Goal: Information Seeking & Learning: Learn about a topic

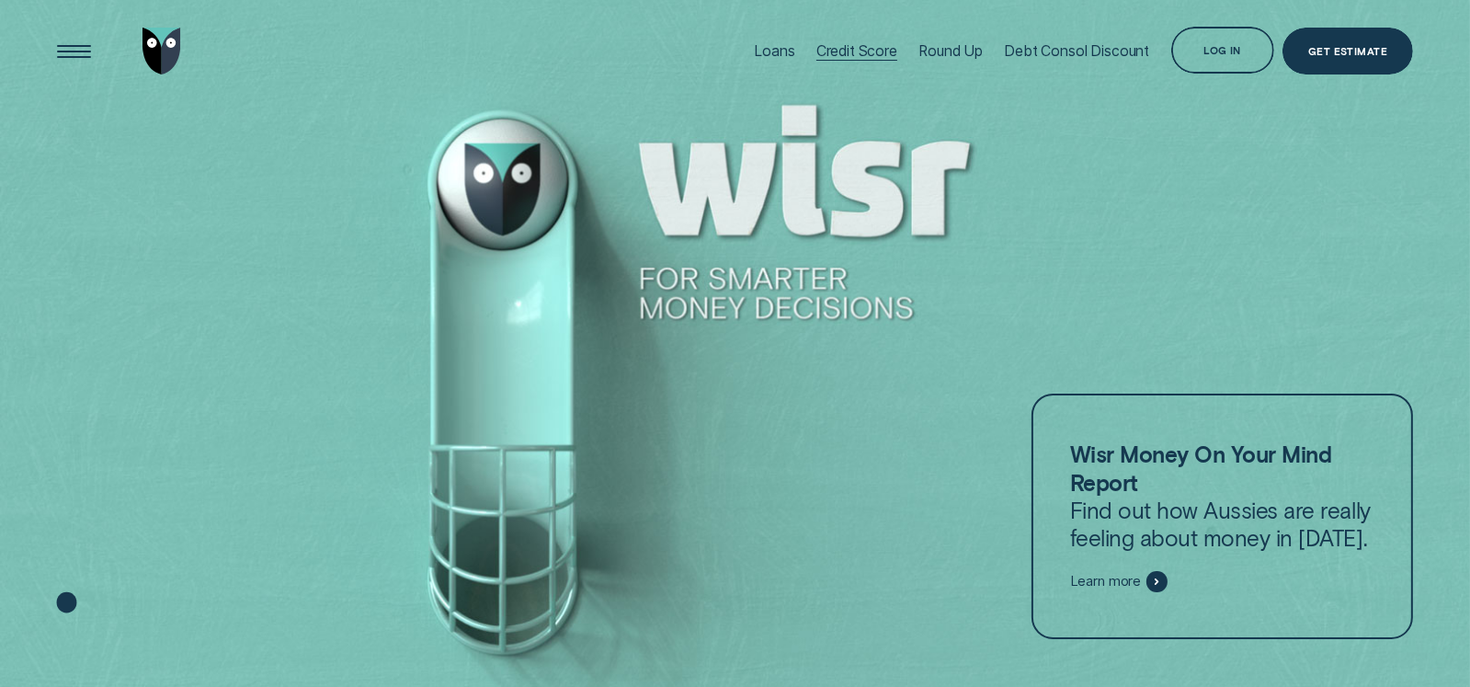
click at [844, 47] on div "Credit Score" at bounding box center [856, 50] width 81 height 17
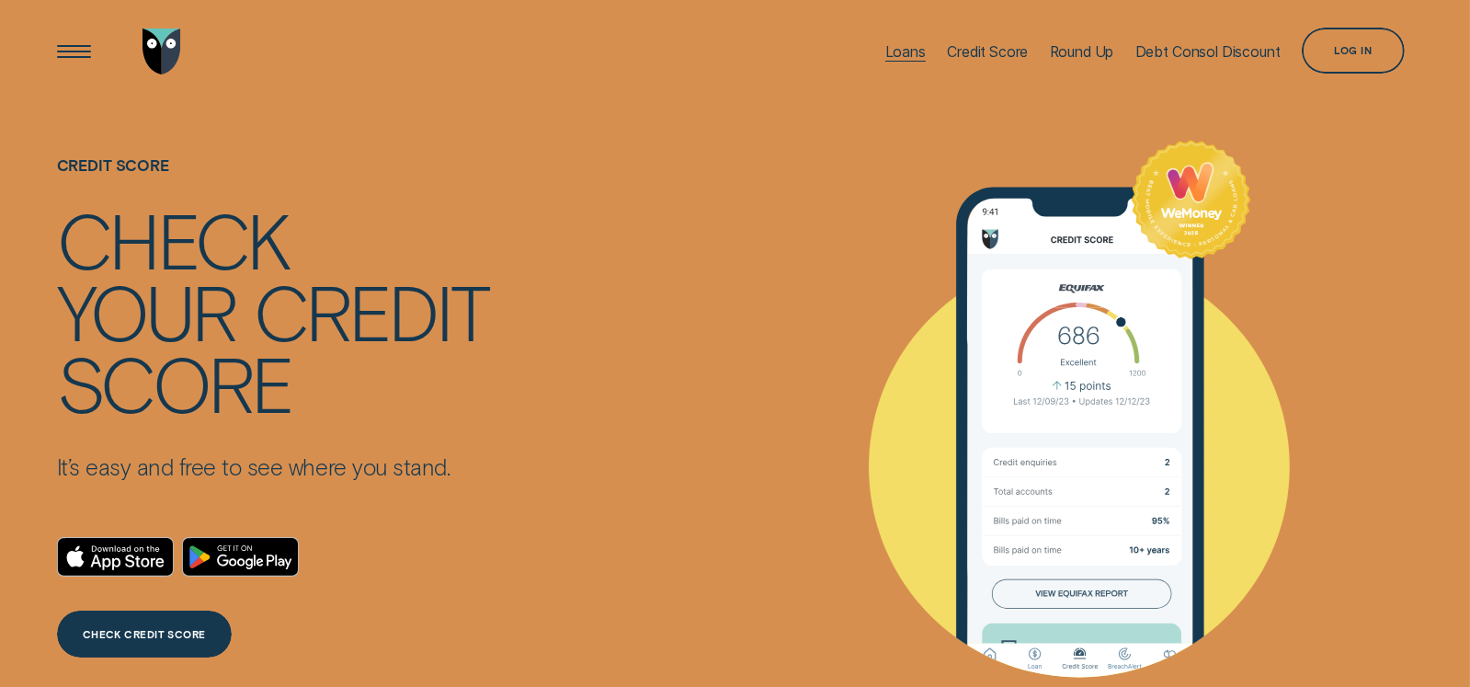
click at [897, 52] on div "Loans" at bounding box center [905, 51] width 40 height 17
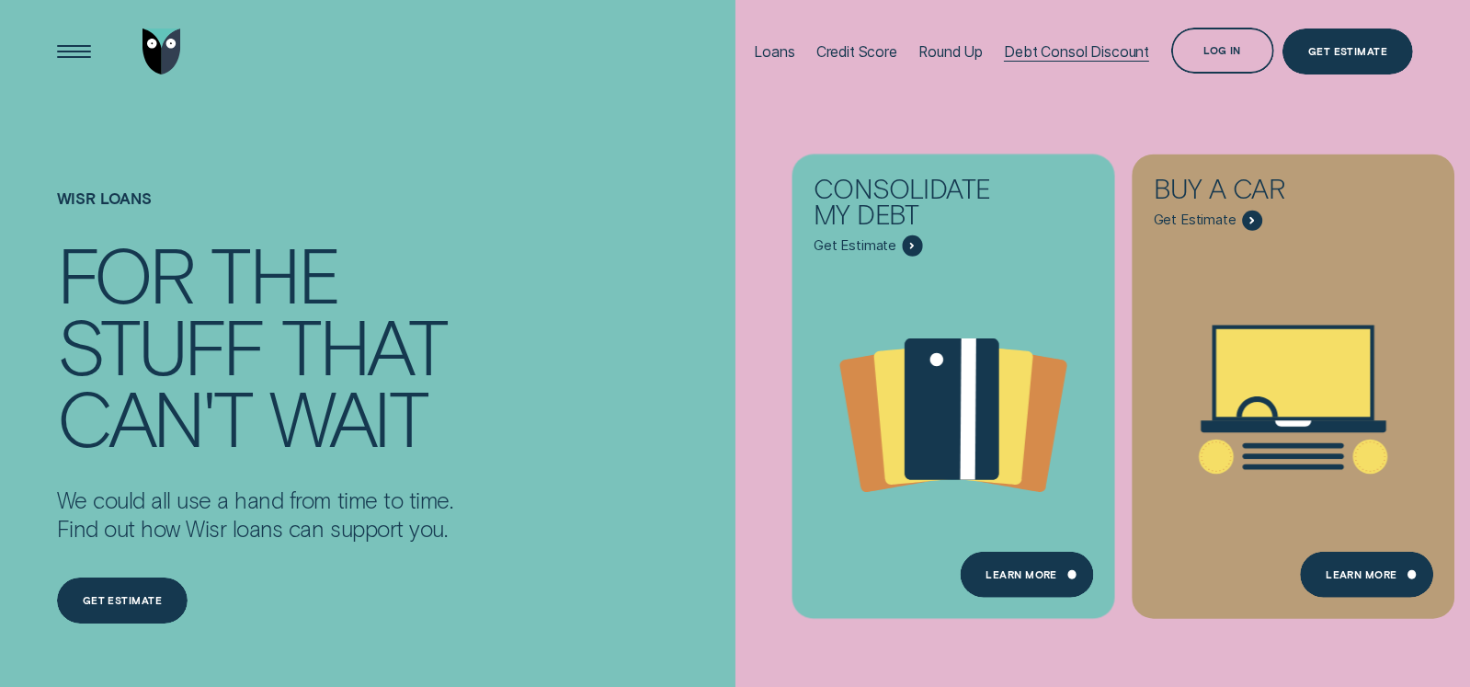
click at [1115, 50] on div "Debt Consol Discount" at bounding box center [1076, 51] width 145 height 17
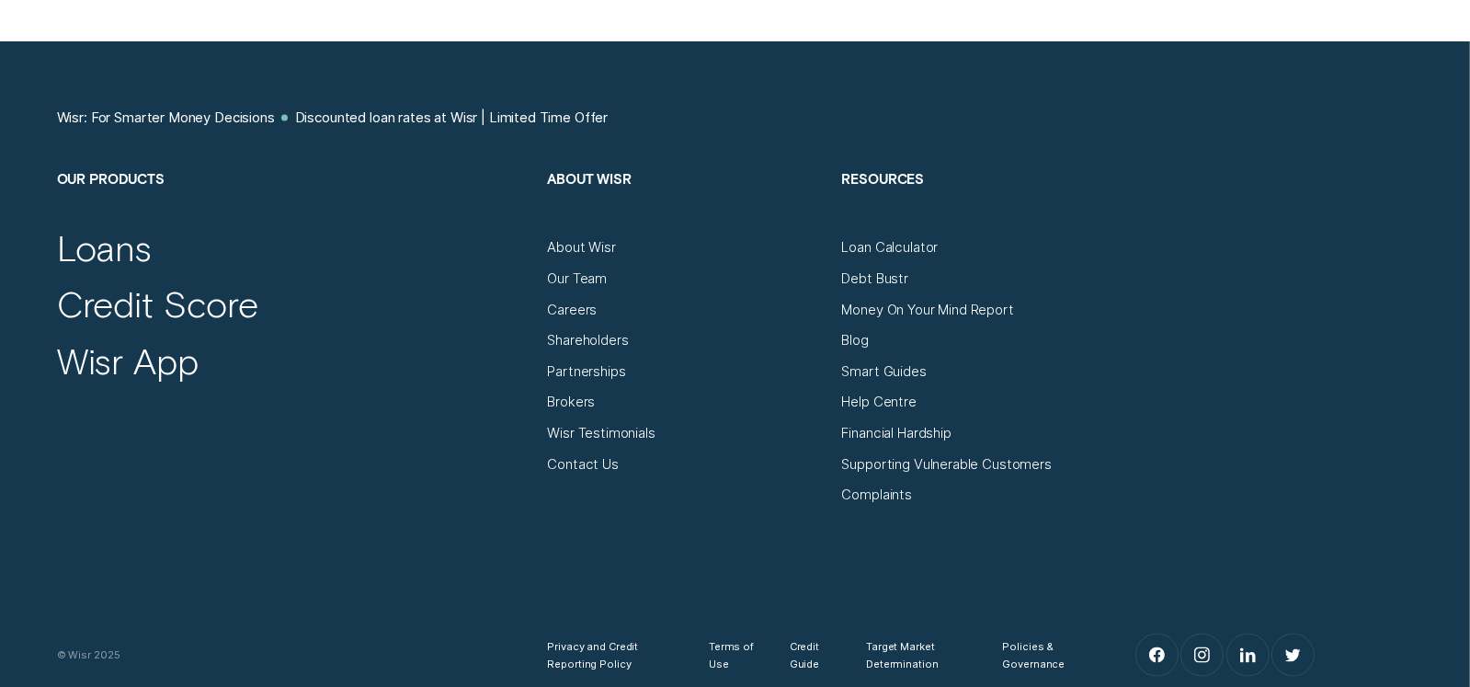
scroll to position [3694, 0]
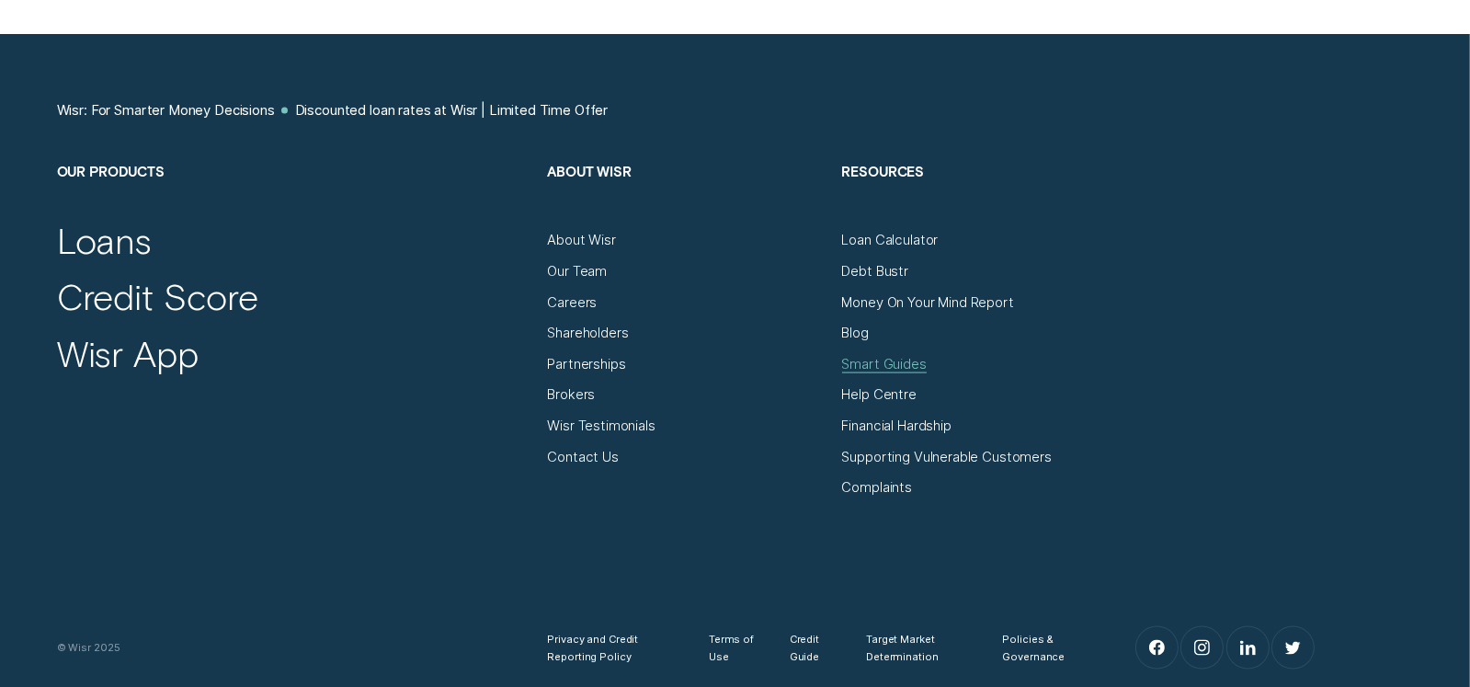
click at [891, 356] on div "Smart Guides" at bounding box center [884, 364] width 85 height 17
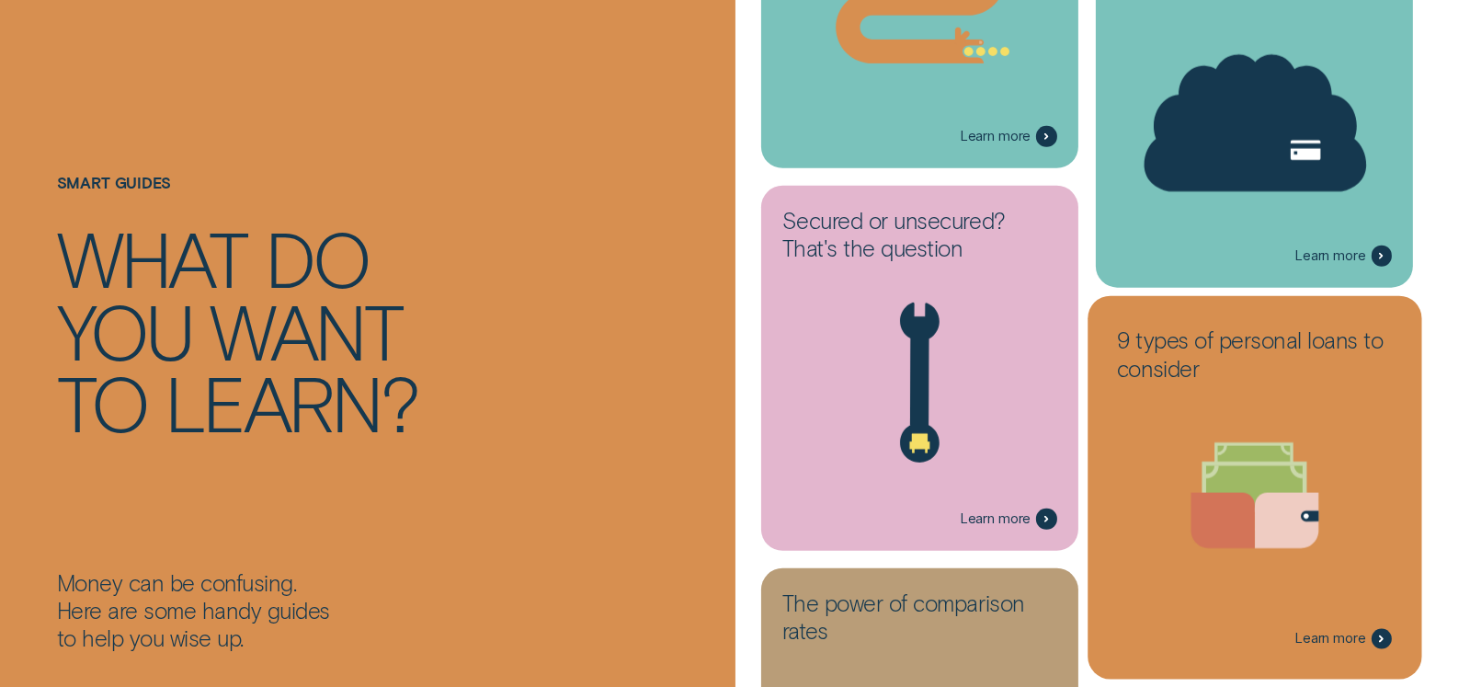
scroll to position [1382, 0]
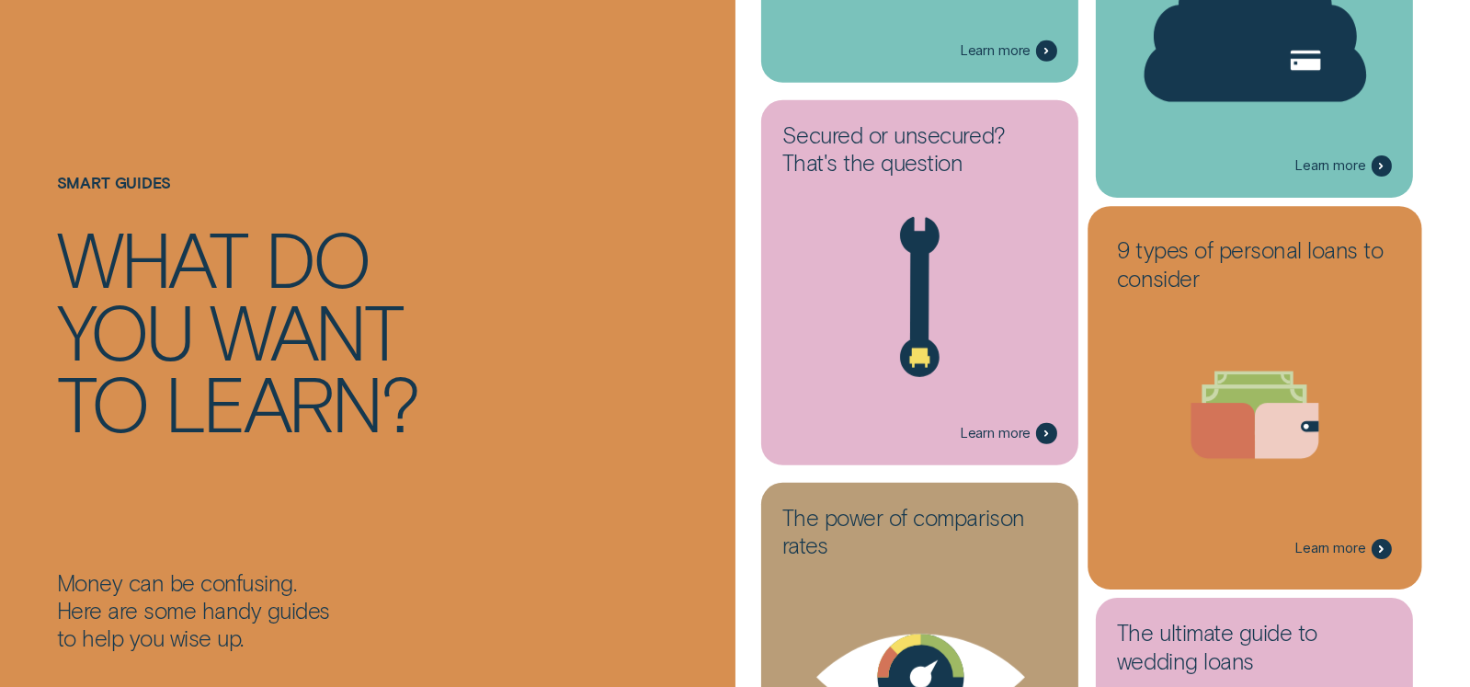
click at [1255, 489] on icon at bounding box center [1254, 414] width 297 height 227
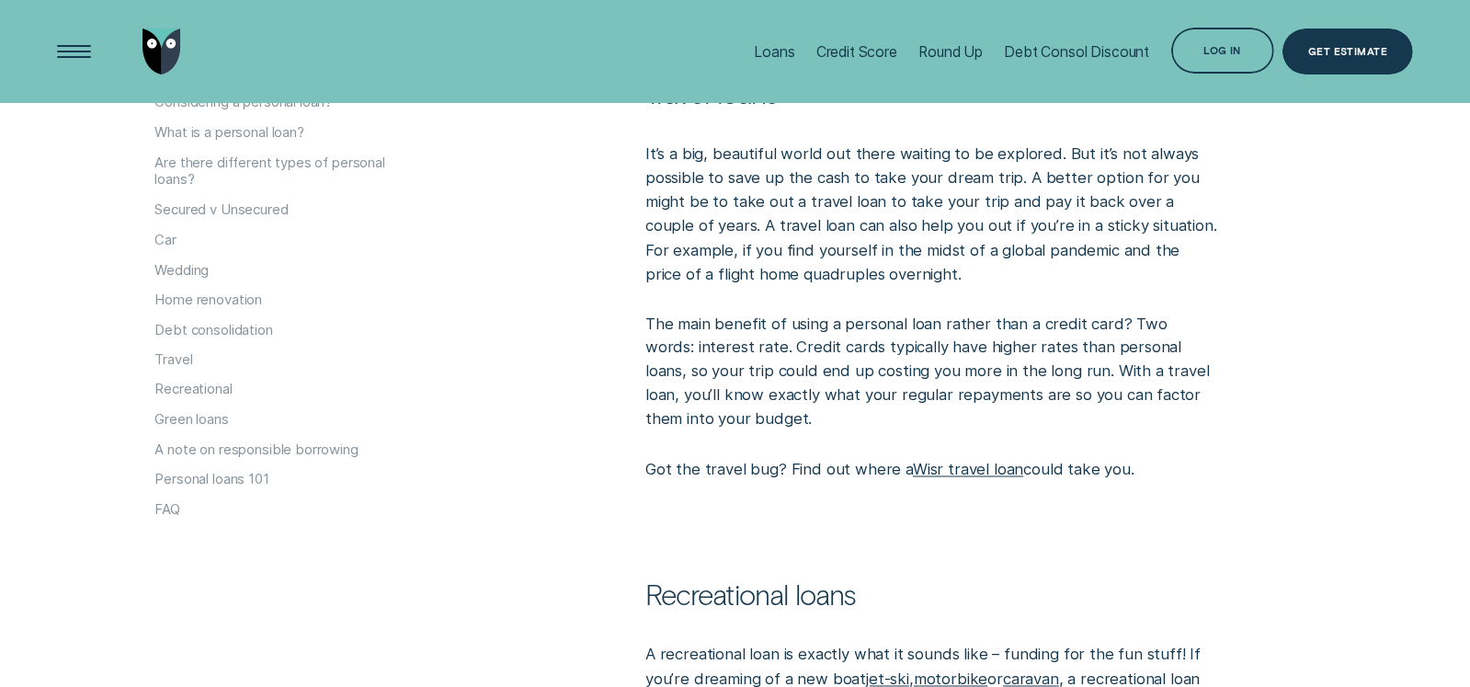
scroll to position [4209, 0]
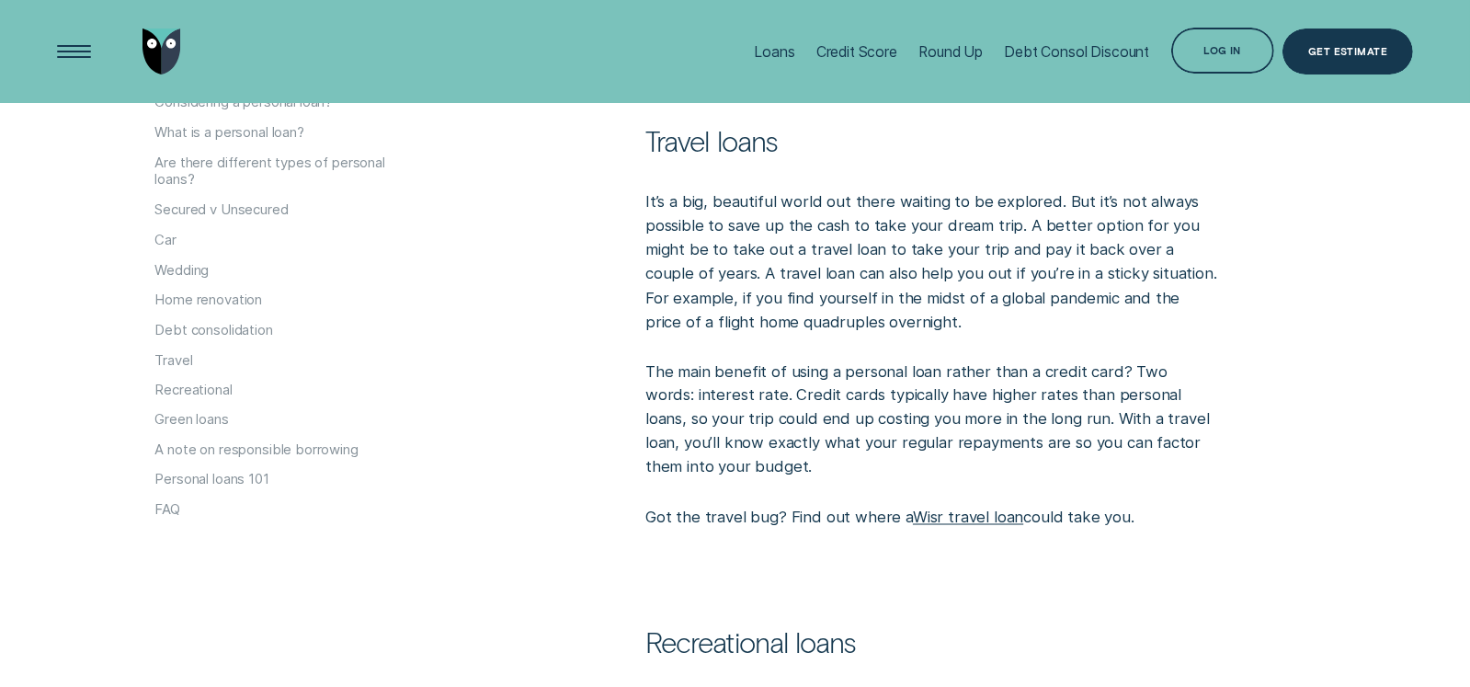
click at [990, 527] on link "Wisr travel loan" at bounding box center [968, 517] width 110 height 18
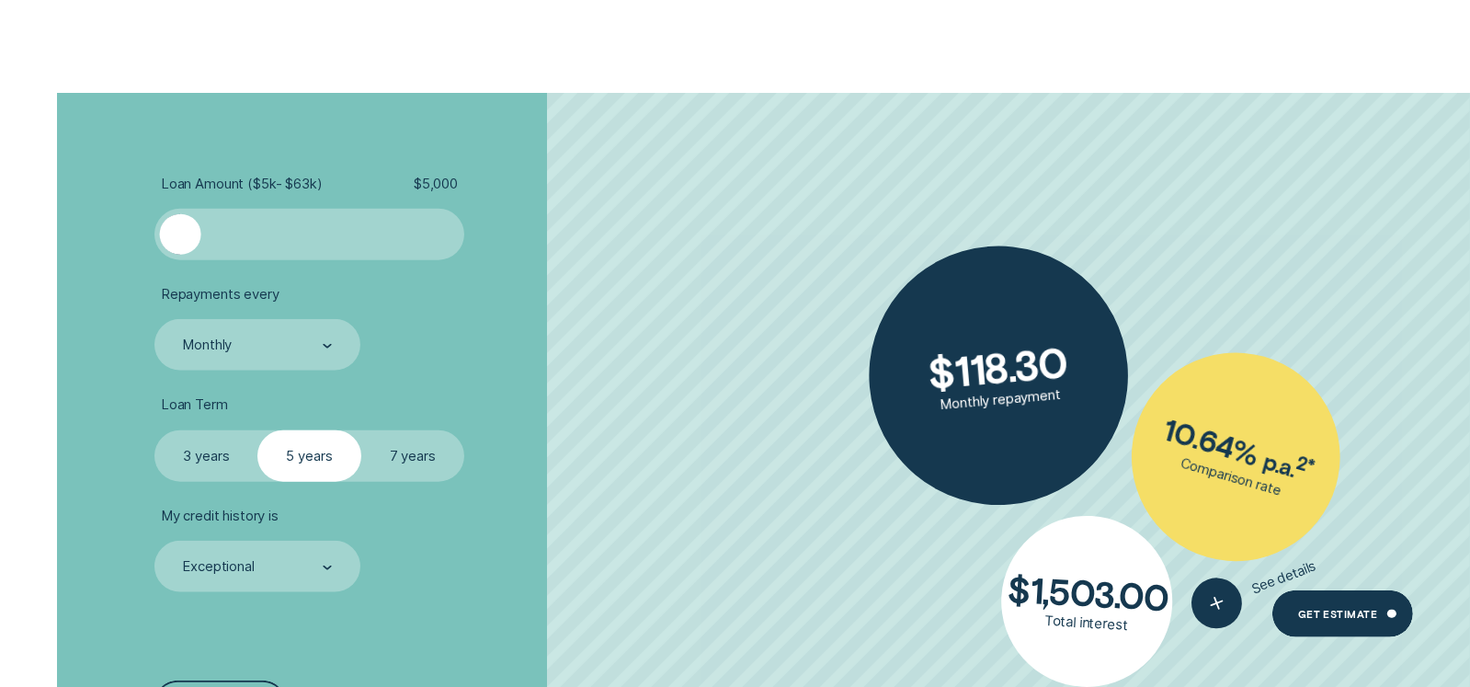
scroll to position [2249, 0]
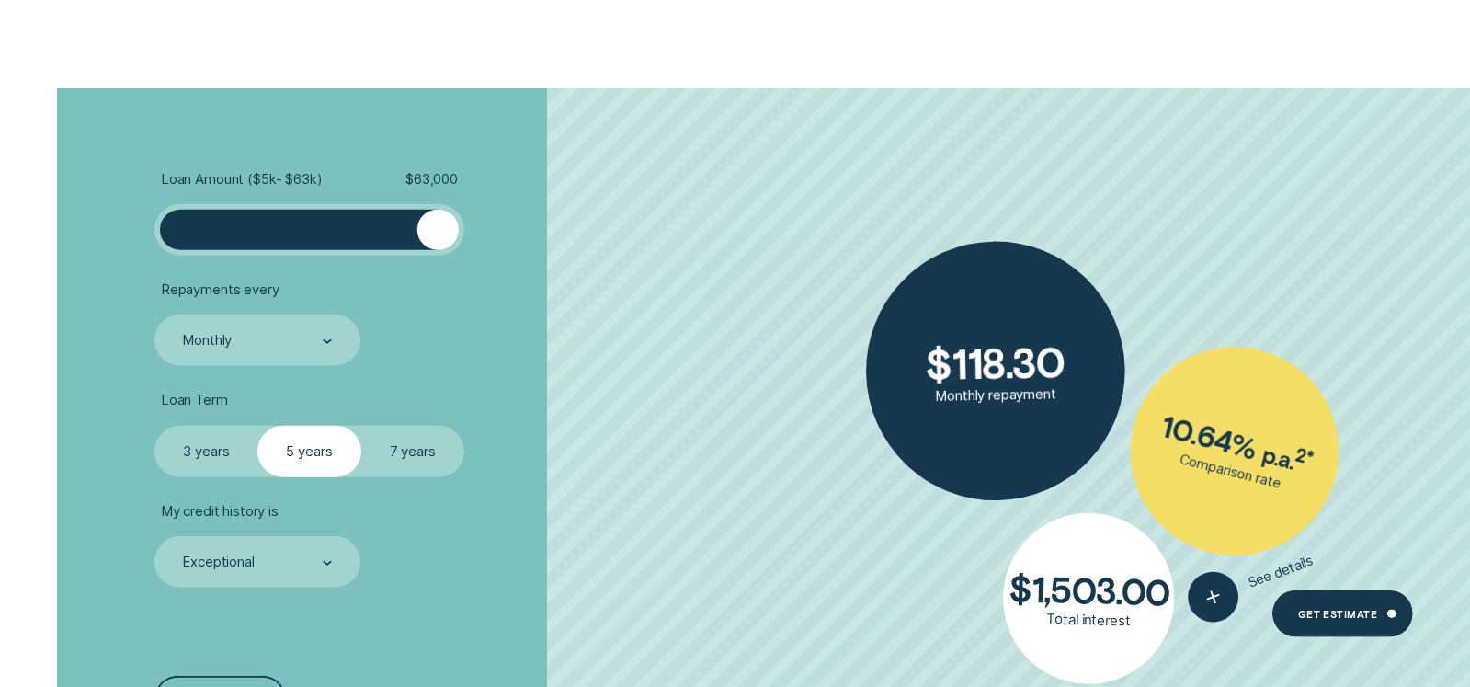
drag, startPoint x: 178, startPoint y: 224, endPoint x: 475, endPoint y: 222, distance: 296.9
click at [475, 222] on li "Loan Amount ( $5k - $63k ) $ 63,000" at bounding box center [390, 213] width 473 height 85
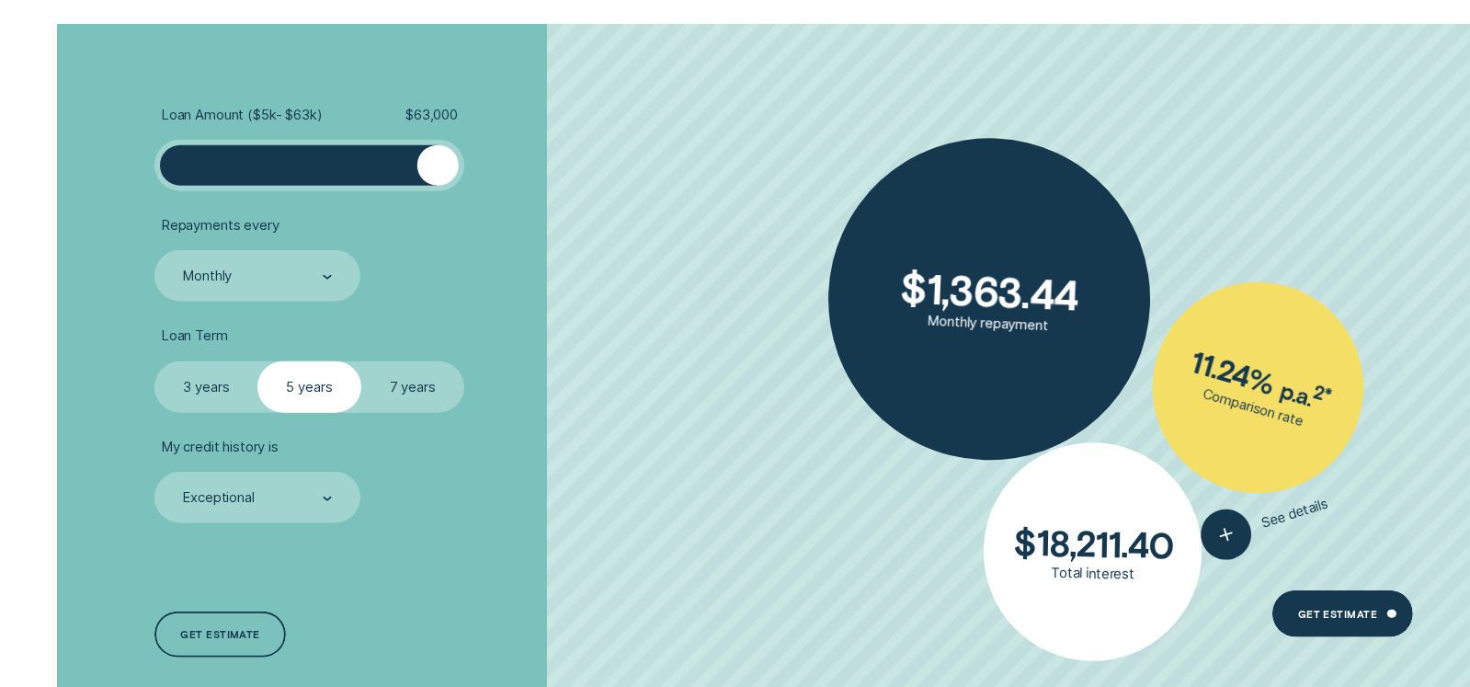
scroll to position [2316, 0]
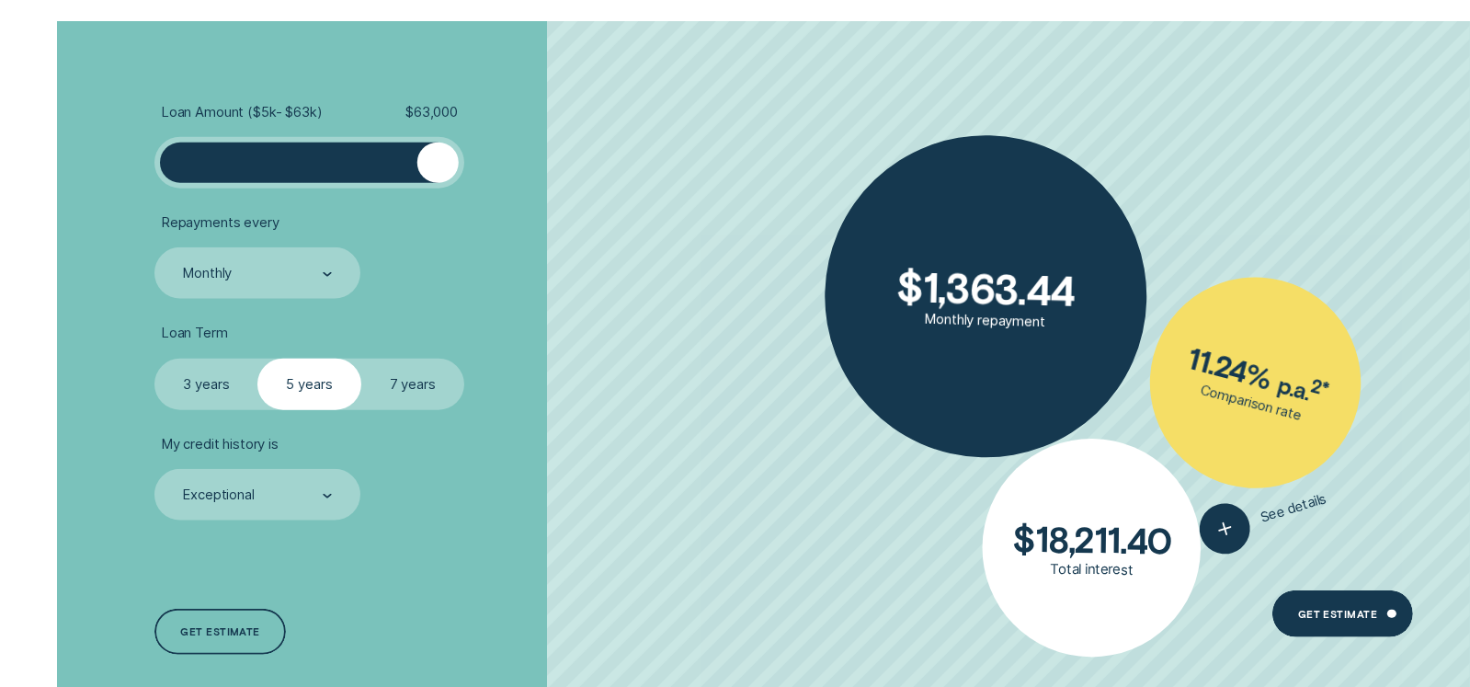
click at [424, 381] on label "7 years" at bounding box center [412, 383] width 103 height 51
click at [361, 358] on input "7 years" at bounding box center [361, 358] width 0 height 0
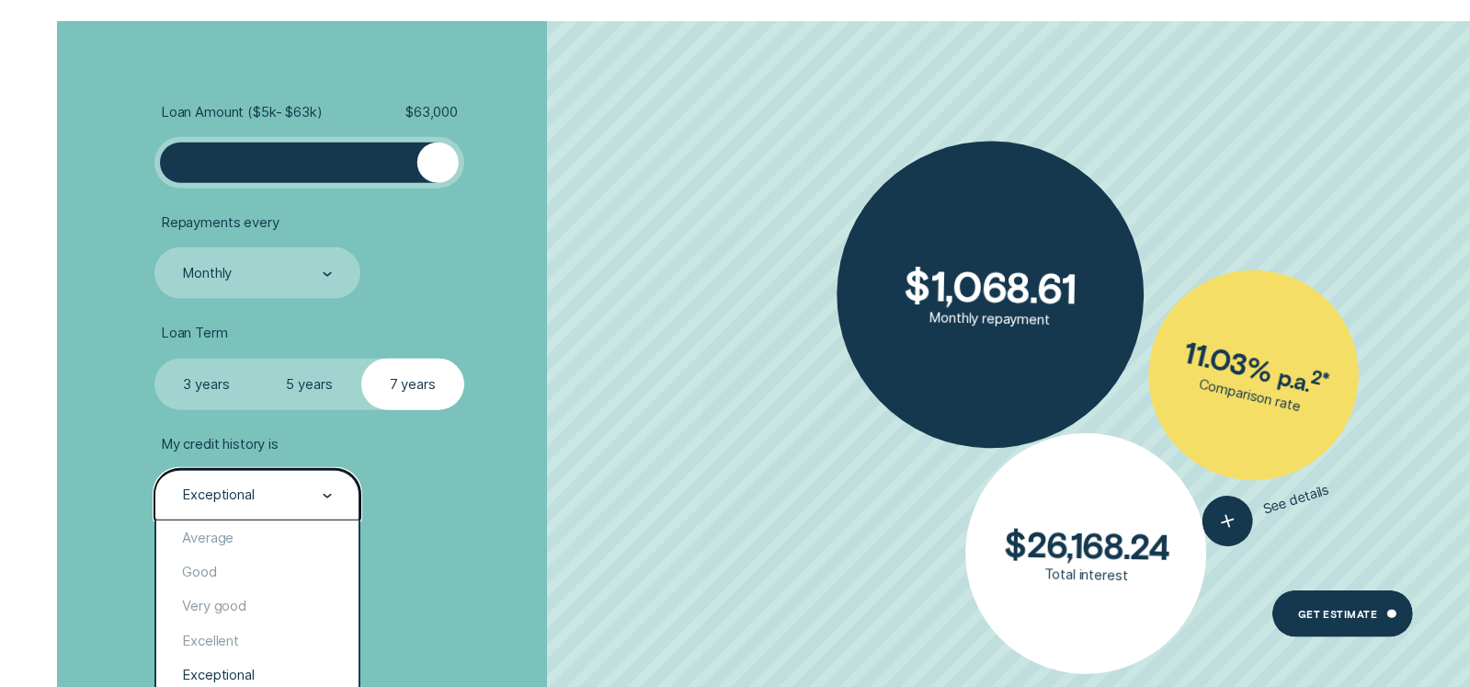
click at [310, 487] on div "Exceptional" at bounding box center [256, 495] width 152 height 19
click at [491, 474] on li "My credit history is option Exceptional selected, 5 of 5. 5 results available. …" at bounding box center [390, 478] width 473 height 85
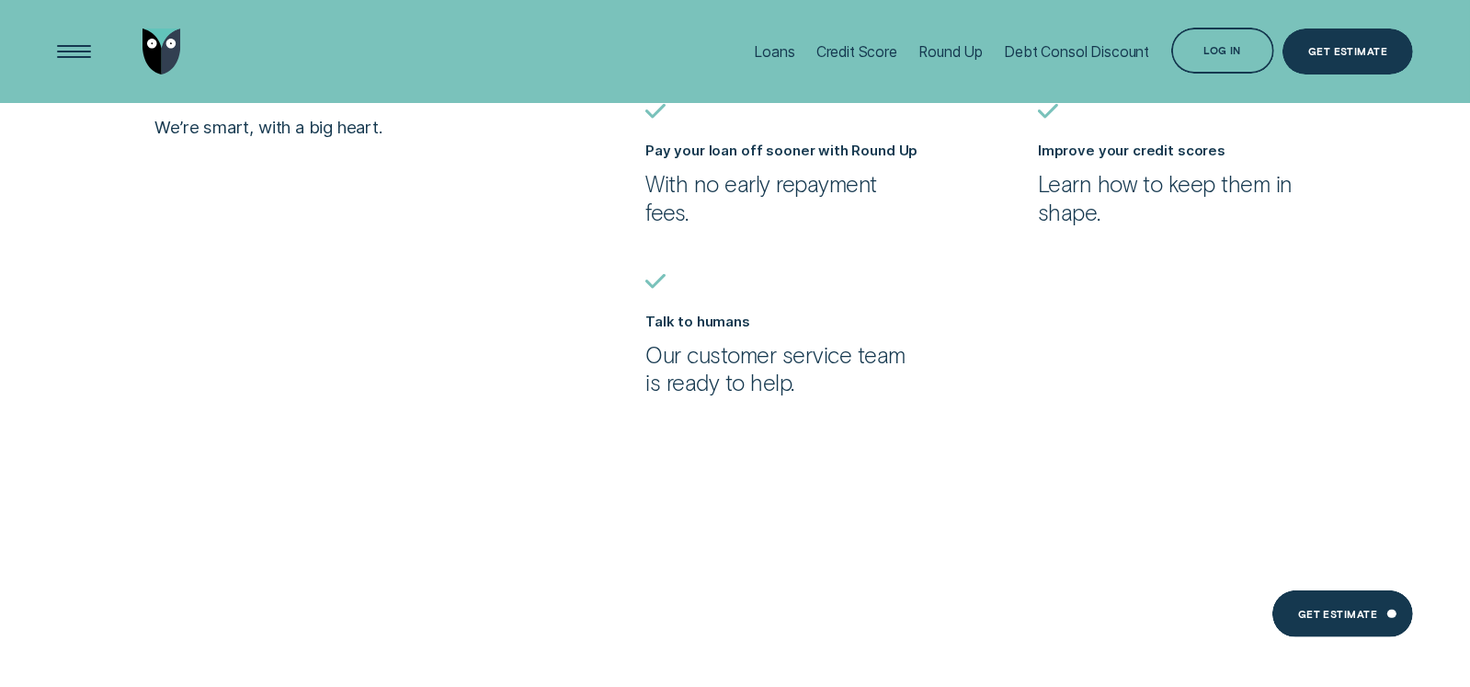
scroll to position [1030, 0]
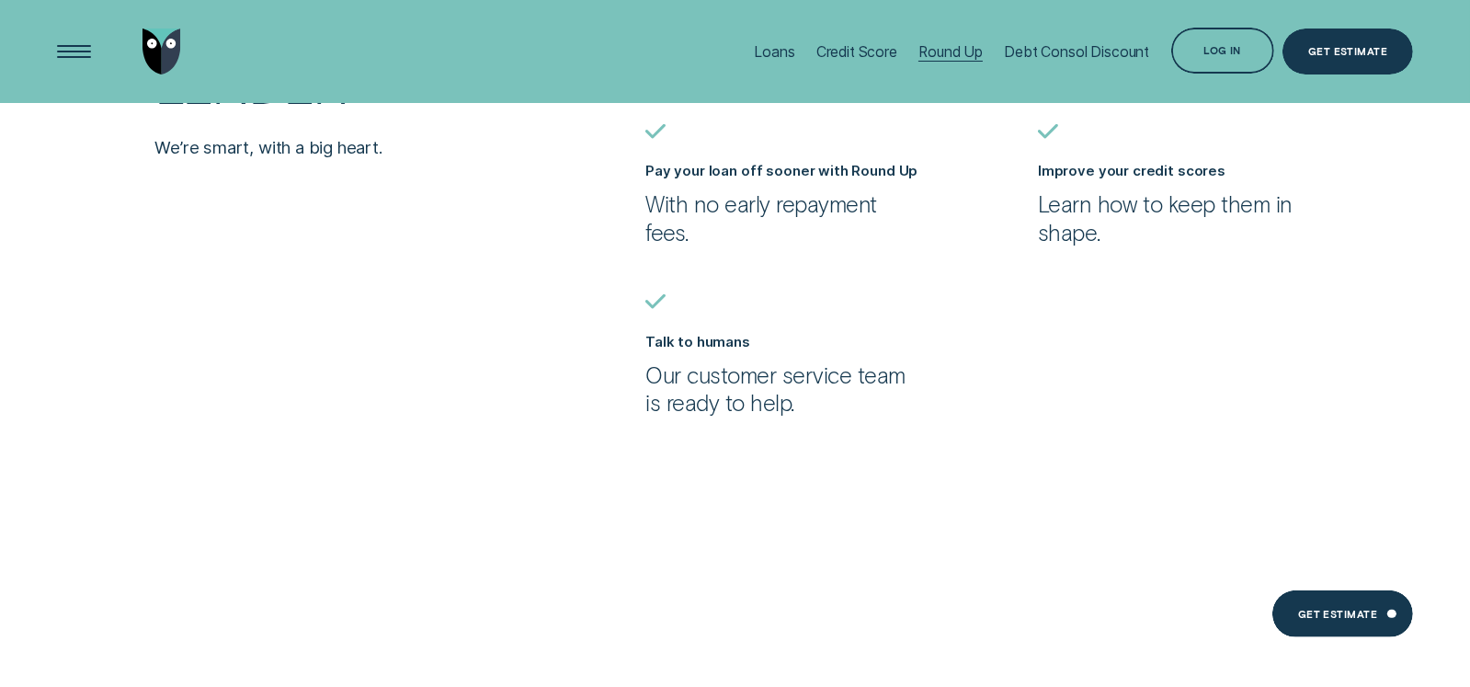
click at [938, 51] on div "Round Up" at bounding box center [950, 51] width 64 height 17
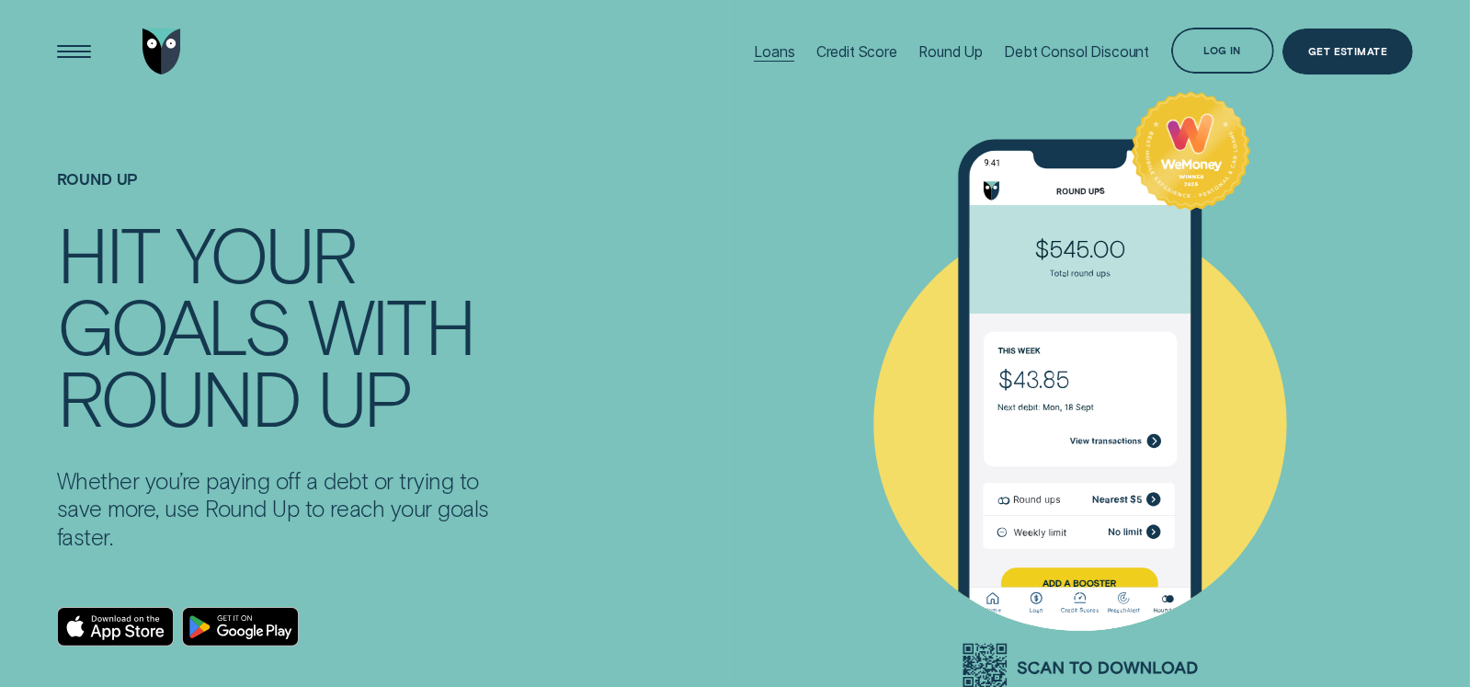
click at [769, 46] on div "Loans" at bounding box center [774, 51] width 40 height 17
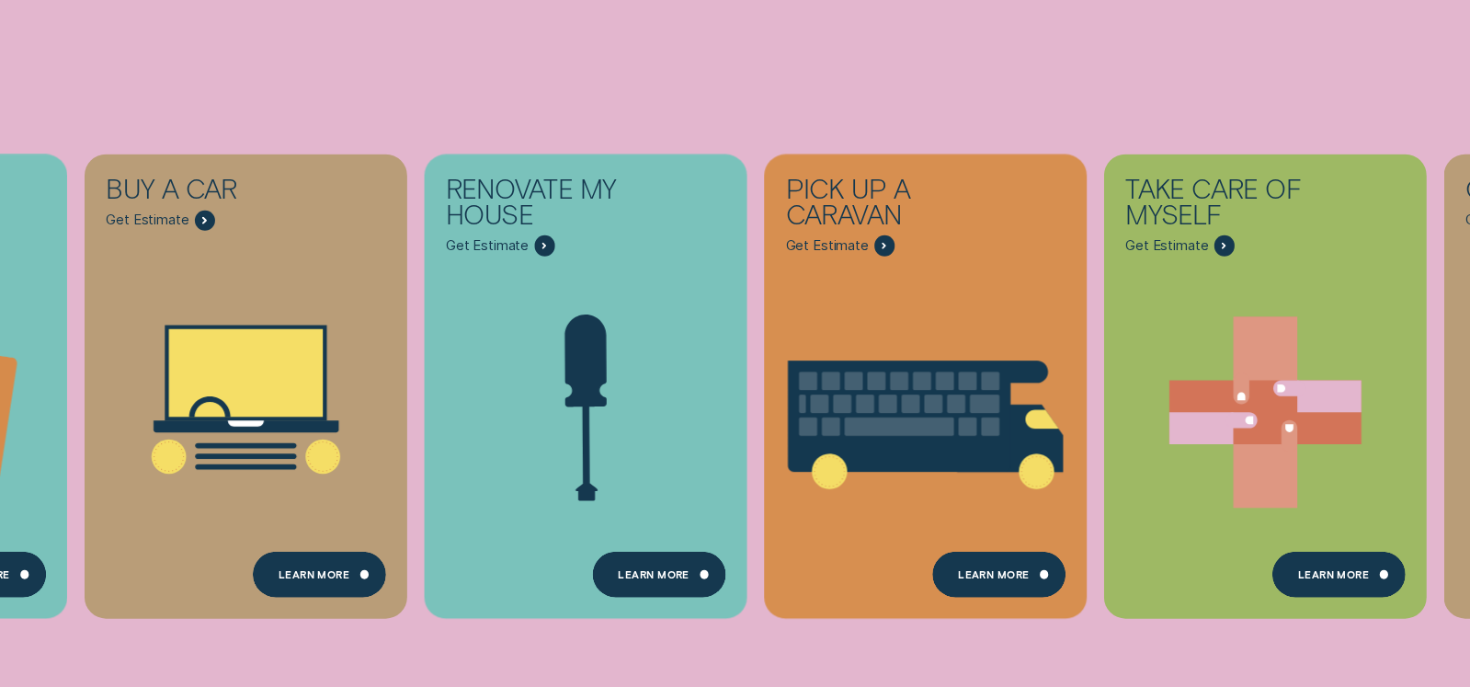
scroll to position [412, 0]
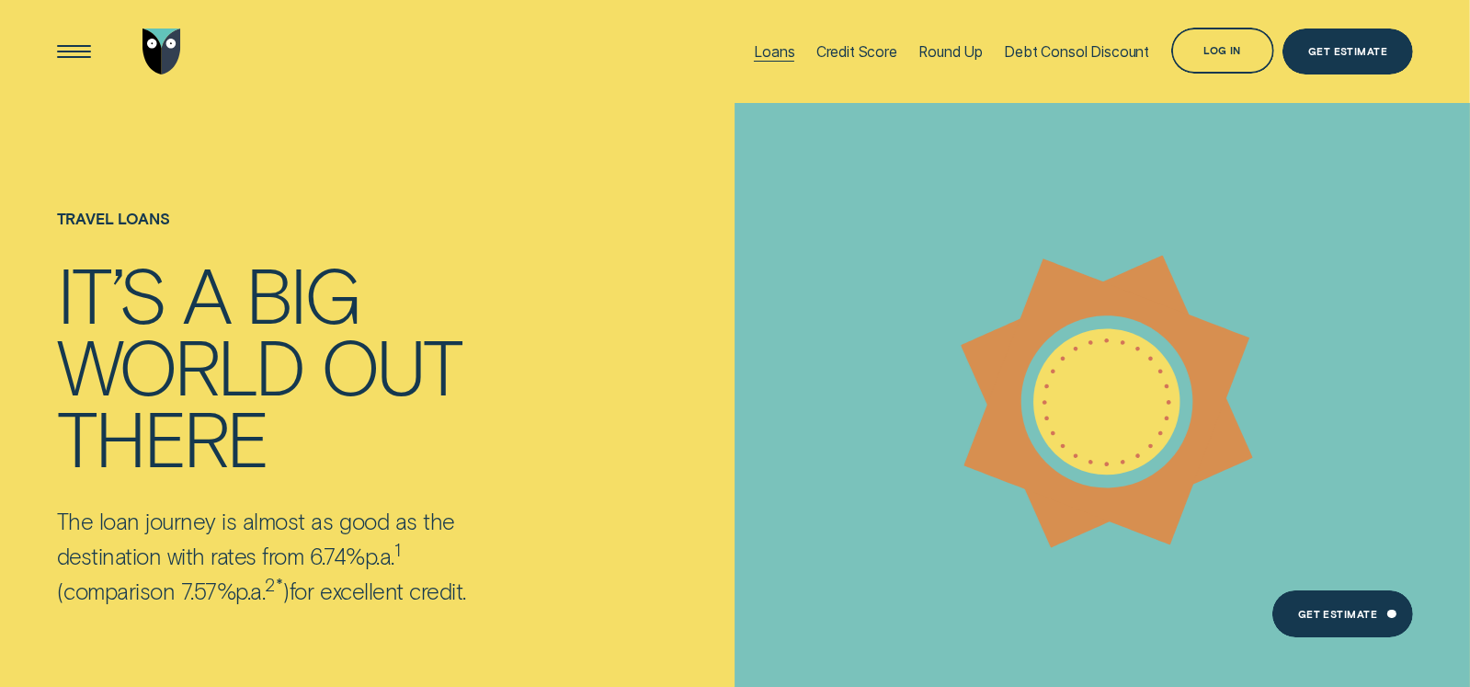
click at [762, 51] on div "Loans" at bounding box center [774, 51] width 40 height 17
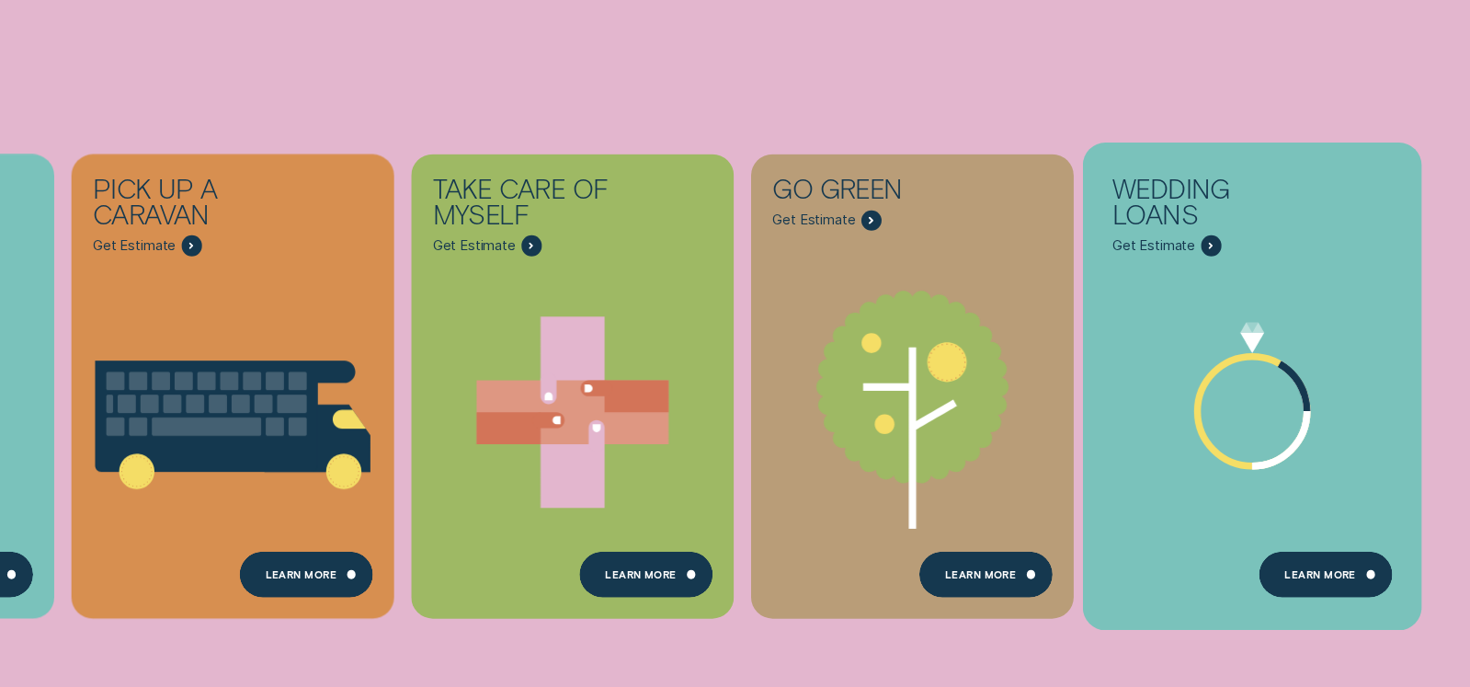
scroll to position [801, 0]
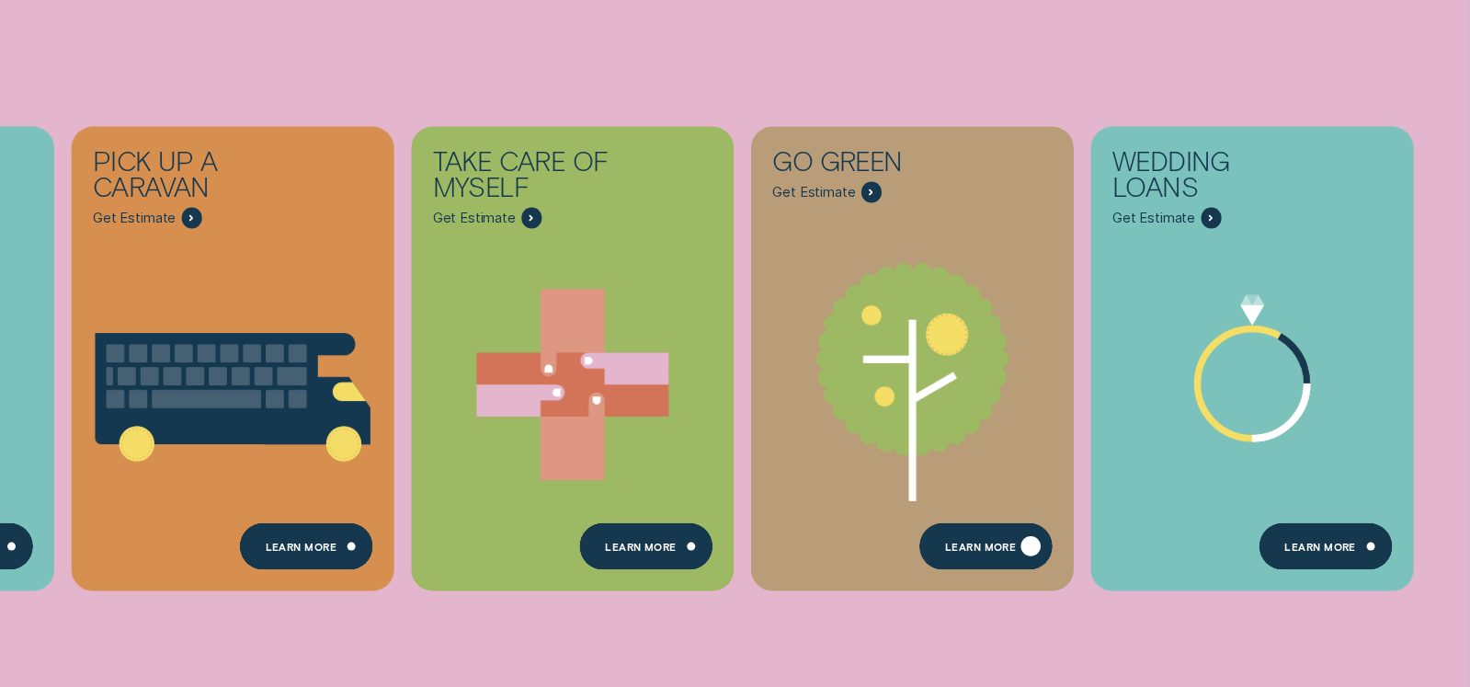
click at [987, 544] on div "Learn more" at bounding box center [980, 548] width 71 height 9
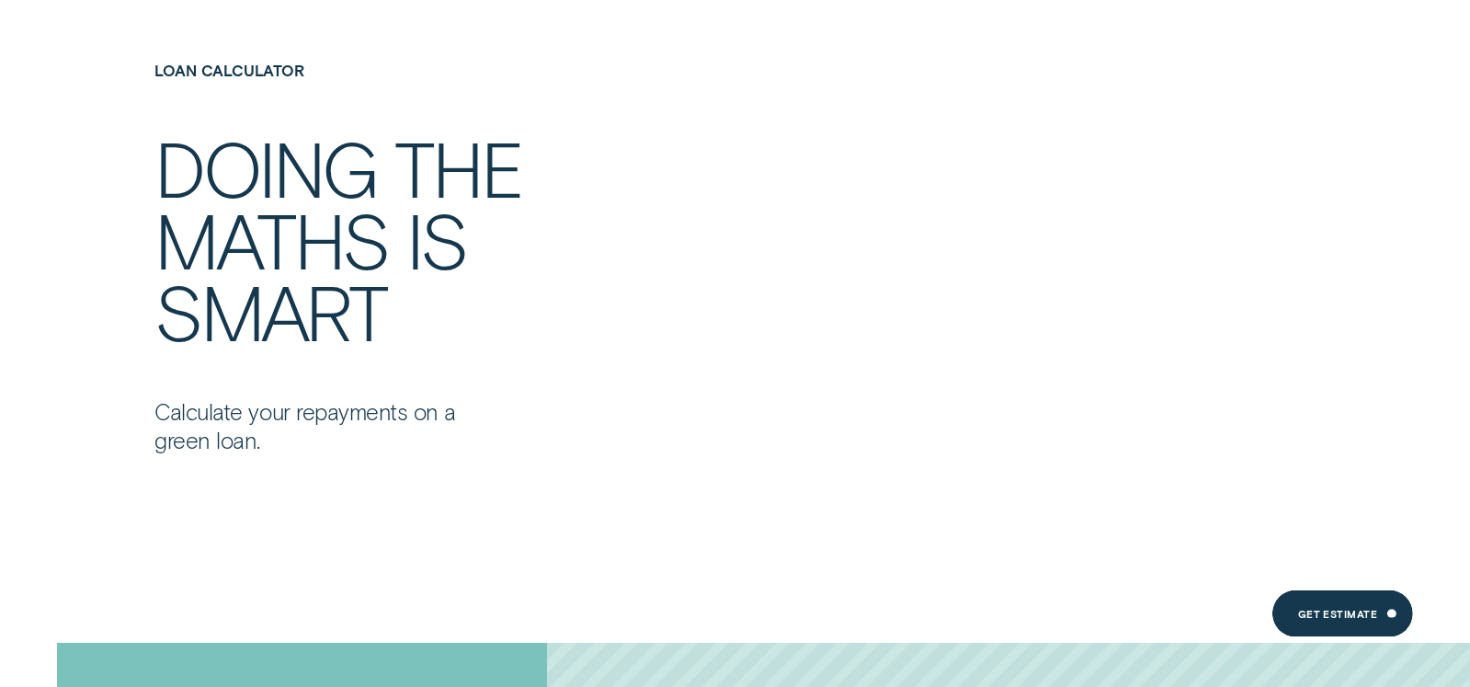
scroll to position [3003, 0]
